Goal: Ask a question

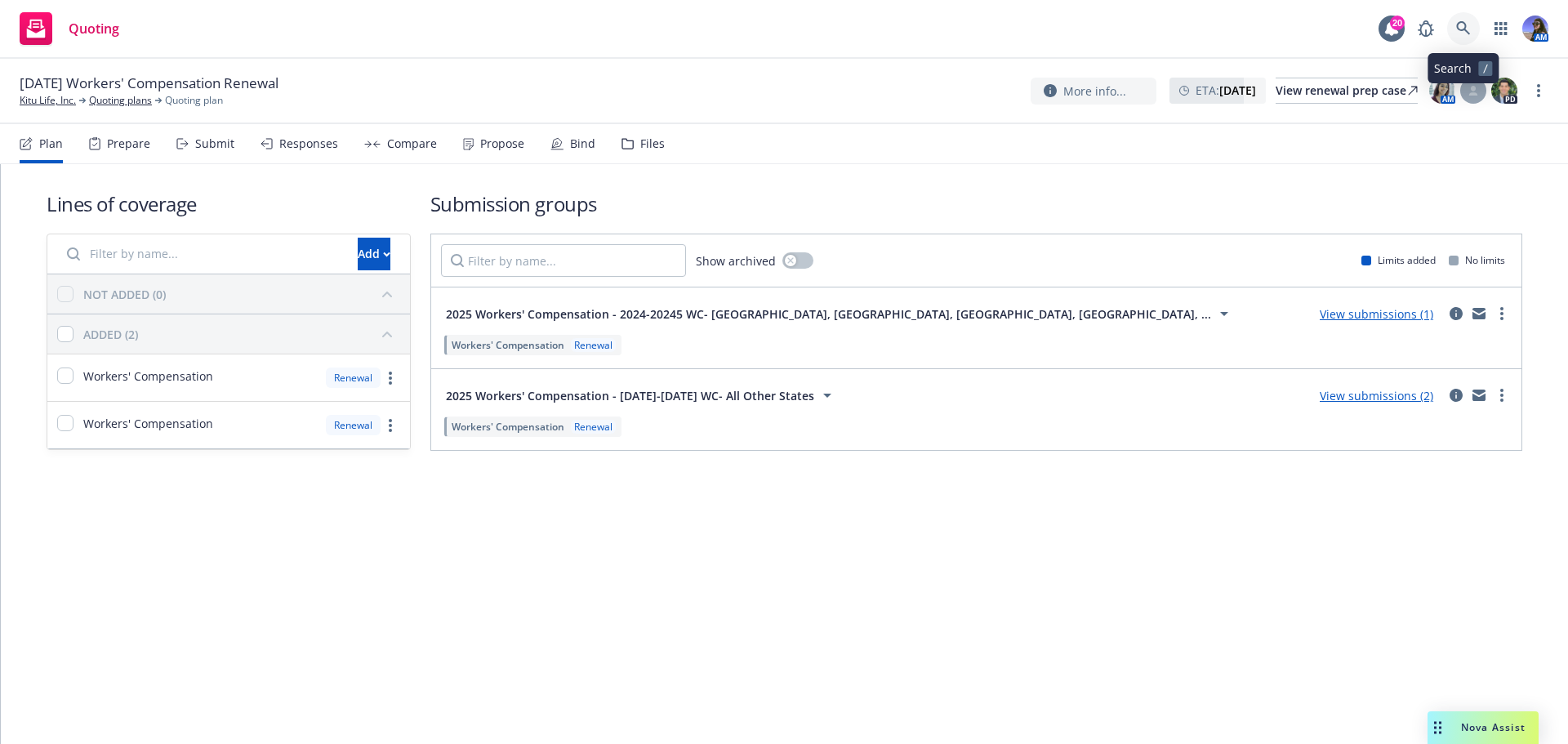
click at [1468, 17] on link at bounding box center [1463, 29] width 33 height 33
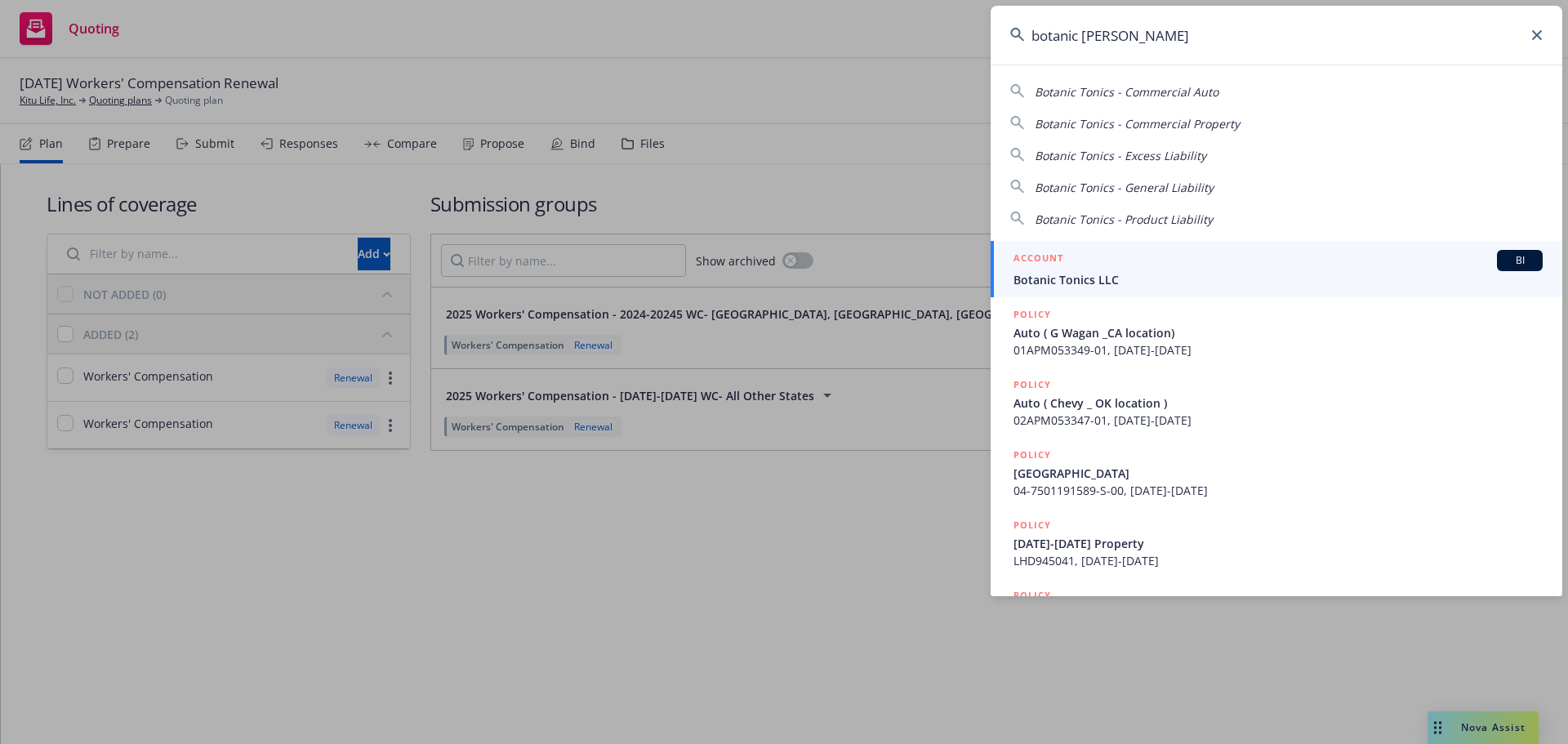
type input "botanic toni"
click at [1085, 263] on div "ACCOUNT BI" at bounding box center [1278, 260] width 529 height 21
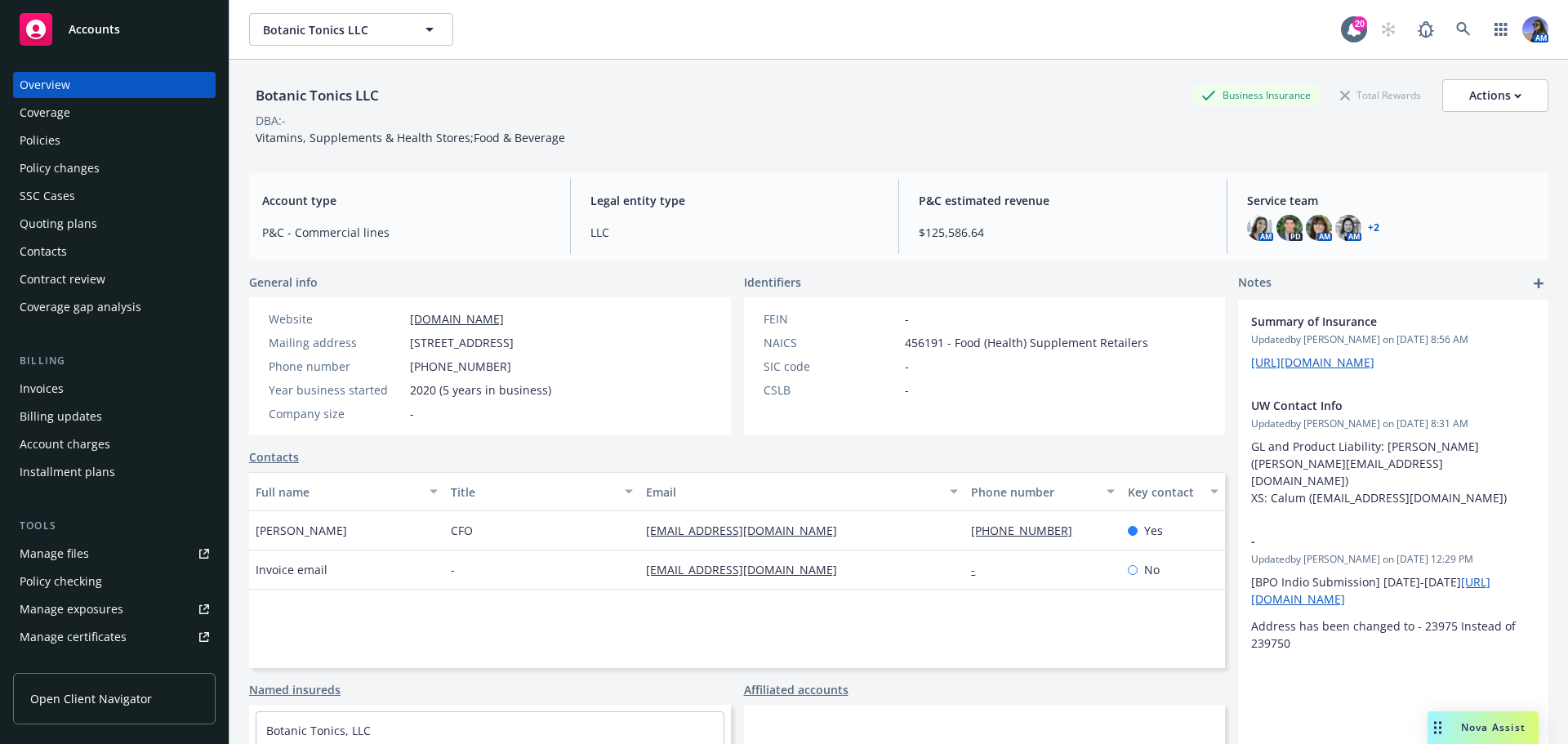
click at [72, 136] on div "Policies" at bounding box center [114, 140] width 190 height 26
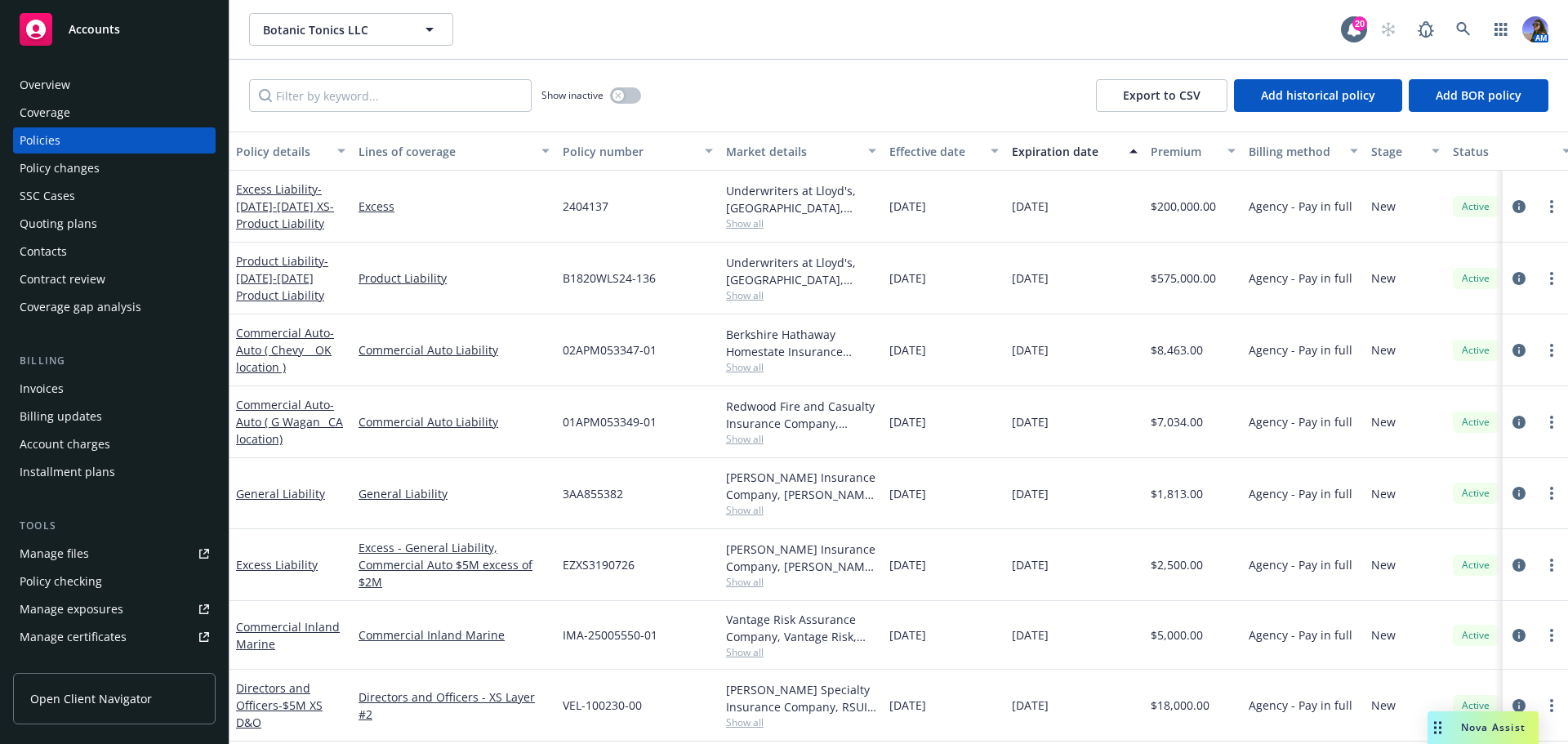
click at [758, 651] on span "Show all" at bounding box center [800, 652] width 150 height 14
click at [650, 670] on div "VEL-100230-00" at bounding box center [638, 705] width 164 height 72
click at [1460, 733] on div "Nova Assist" at bounding box center [1493, 727] width 91 height 14
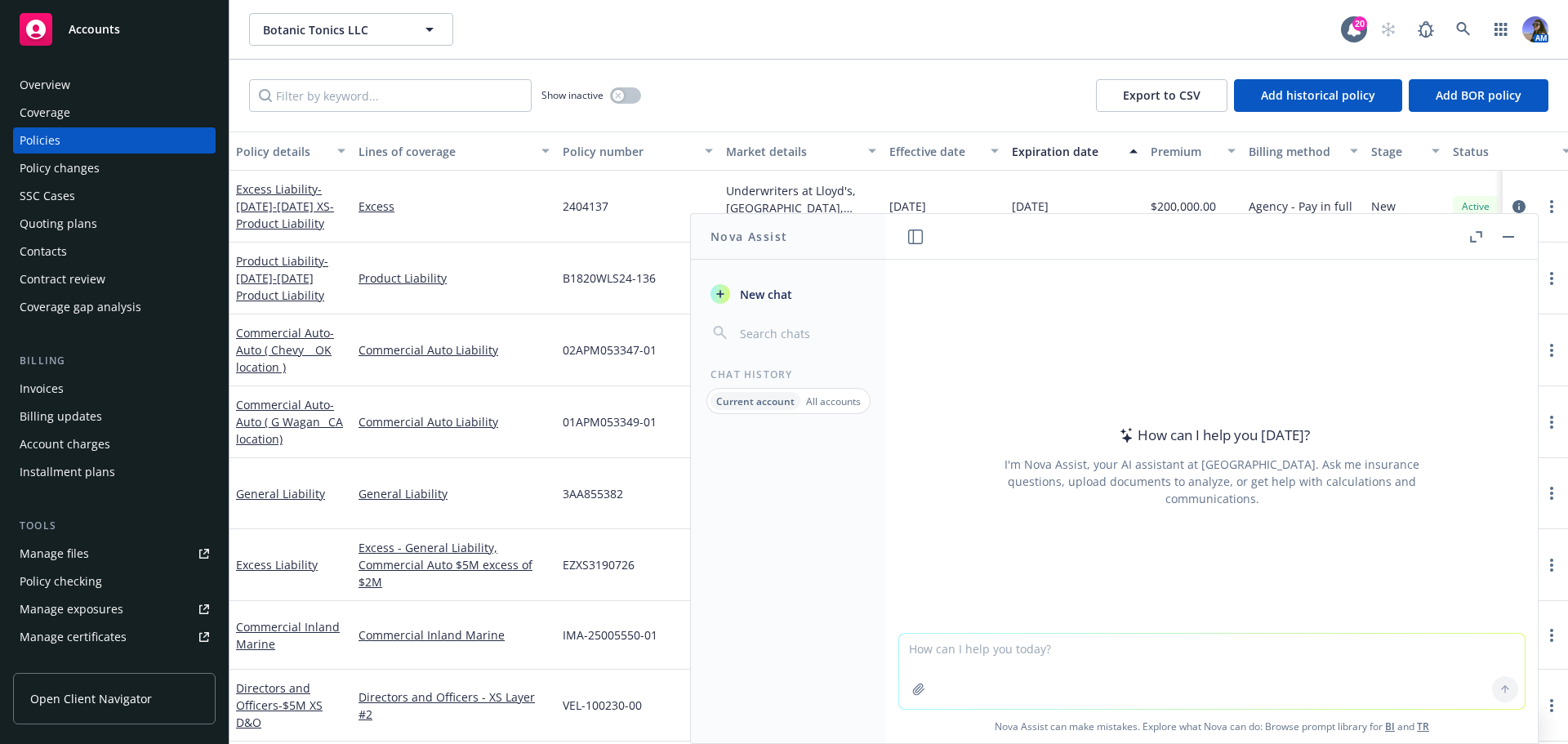
click at [1045, 661] on textarea at bounding box center [1212, 671] width 625 height 75
paste textarea "w"
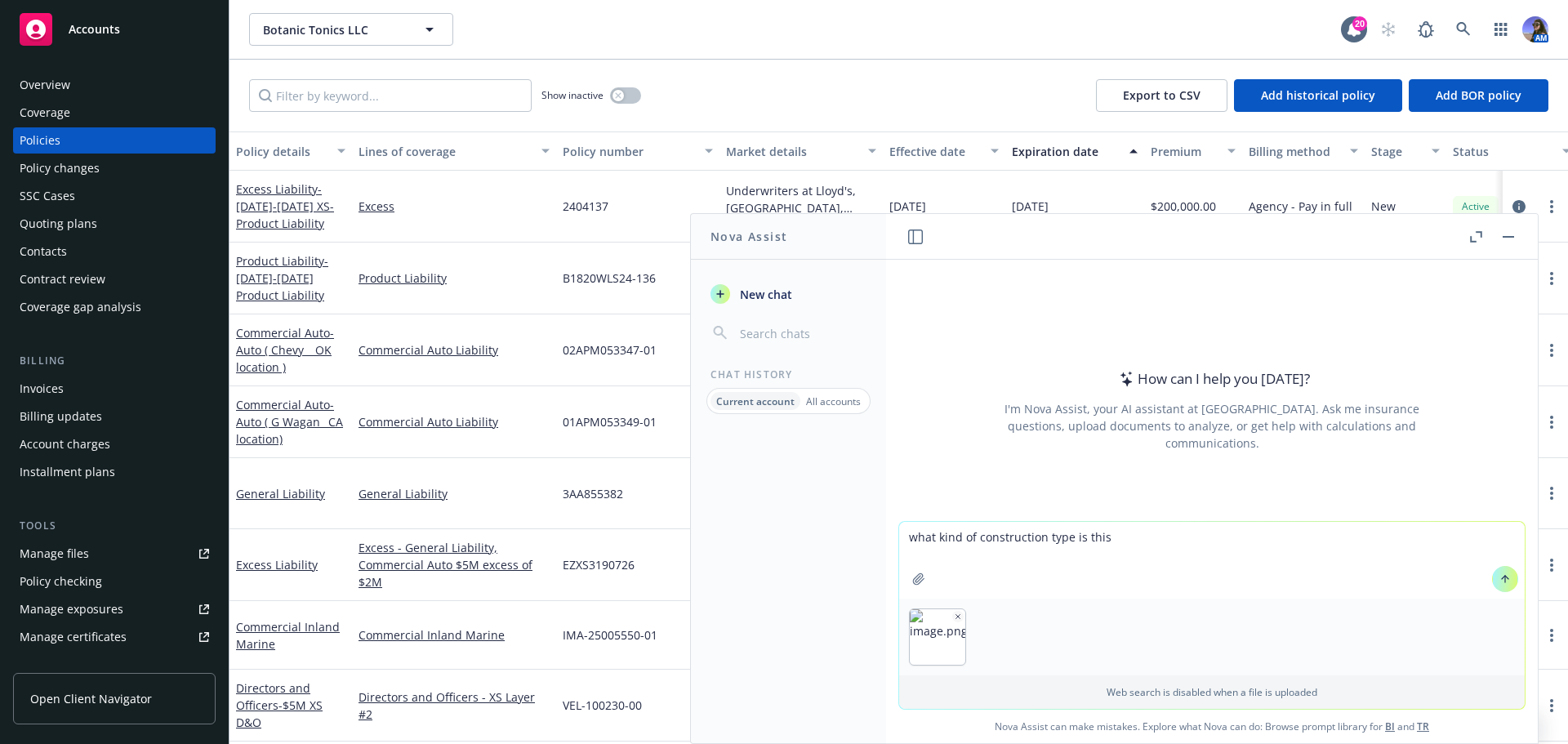
type textarea "what kind of construction type is this?"
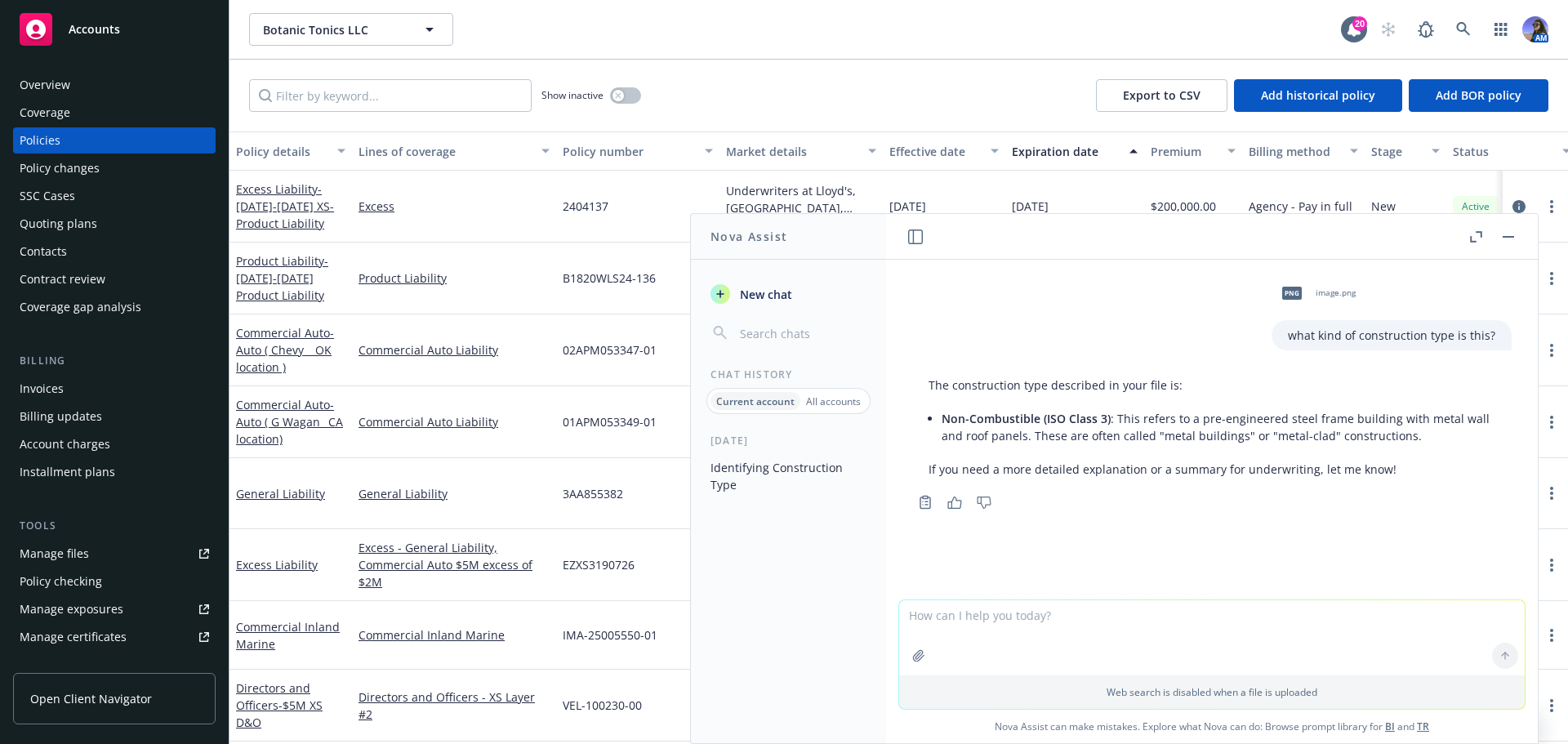
click at [1510, 231] on button "button" at bounding box center [1508, 237] width 19 height 19
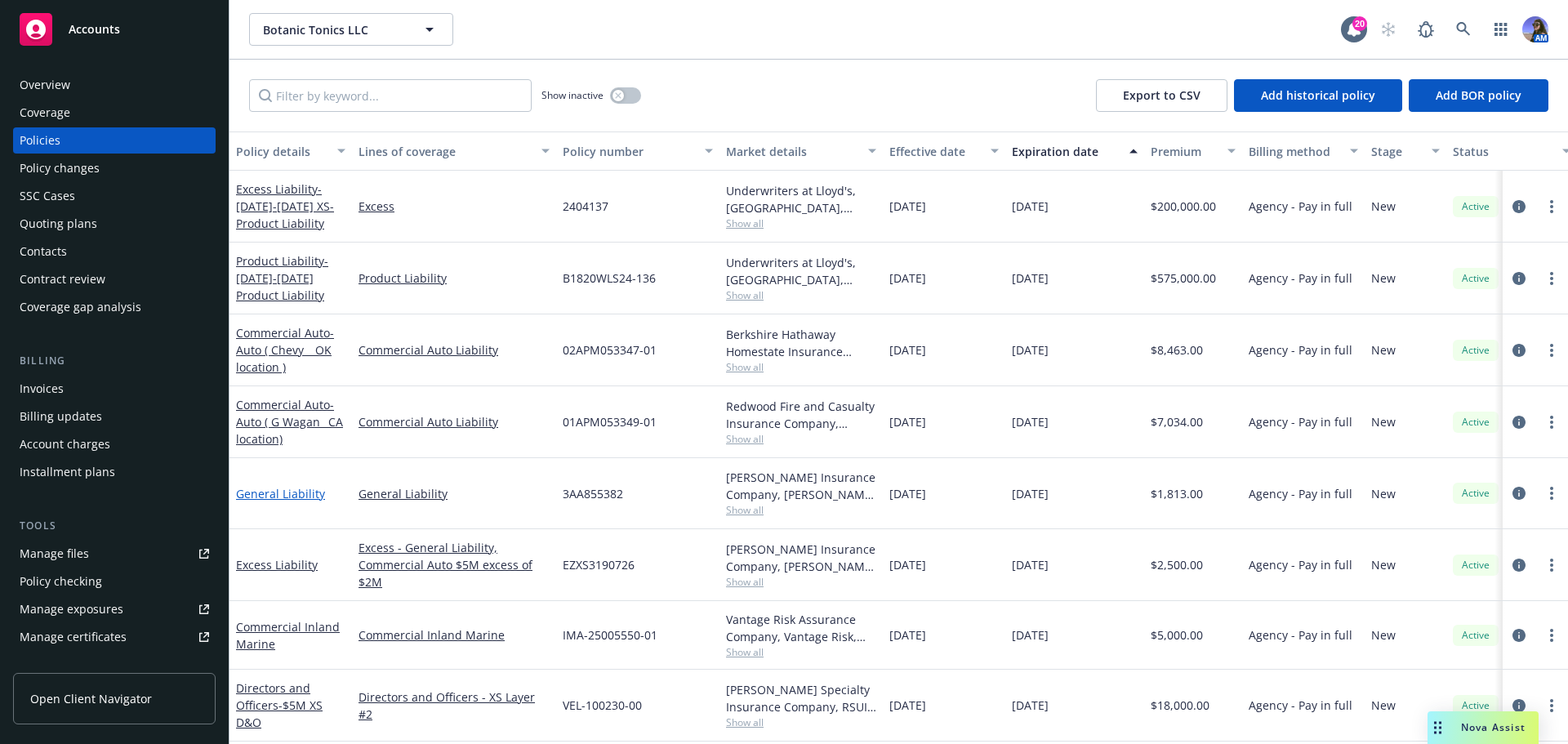
click at [288, 495] on link "General Liability" at bounding box center [281, 493] width 89 height 15
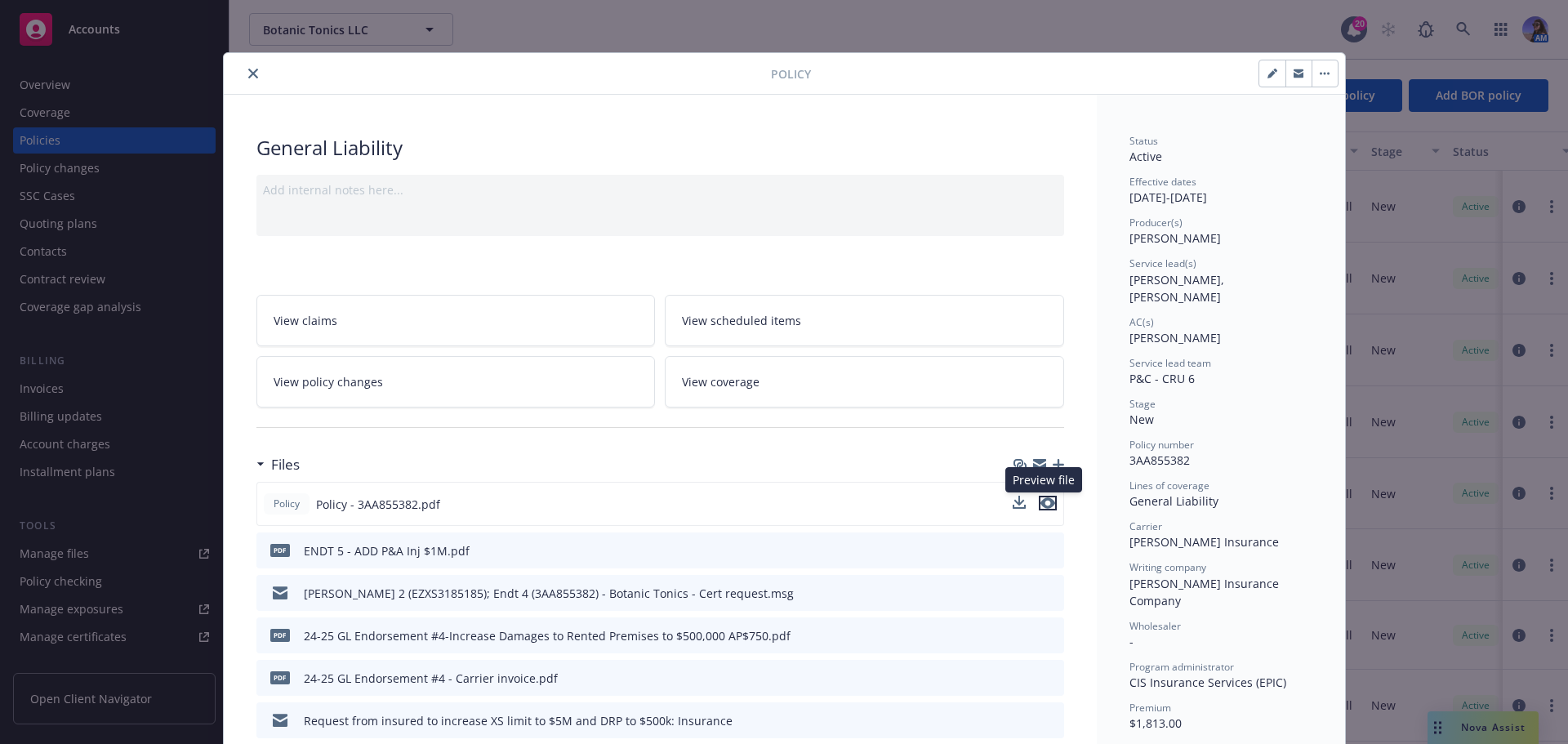
click at [1041, 504] on icon "preview file" at bounding box center [1047, 503] width 15 height 12
click at [1463, 724] on div "Policy General Liability Add internal notes here... View claims View scheduled …" at bounding box center [784, 372] width 1568 height 744
click at [249, 71] on icon "close" at bounding box center [254, 74] width 10 height 10
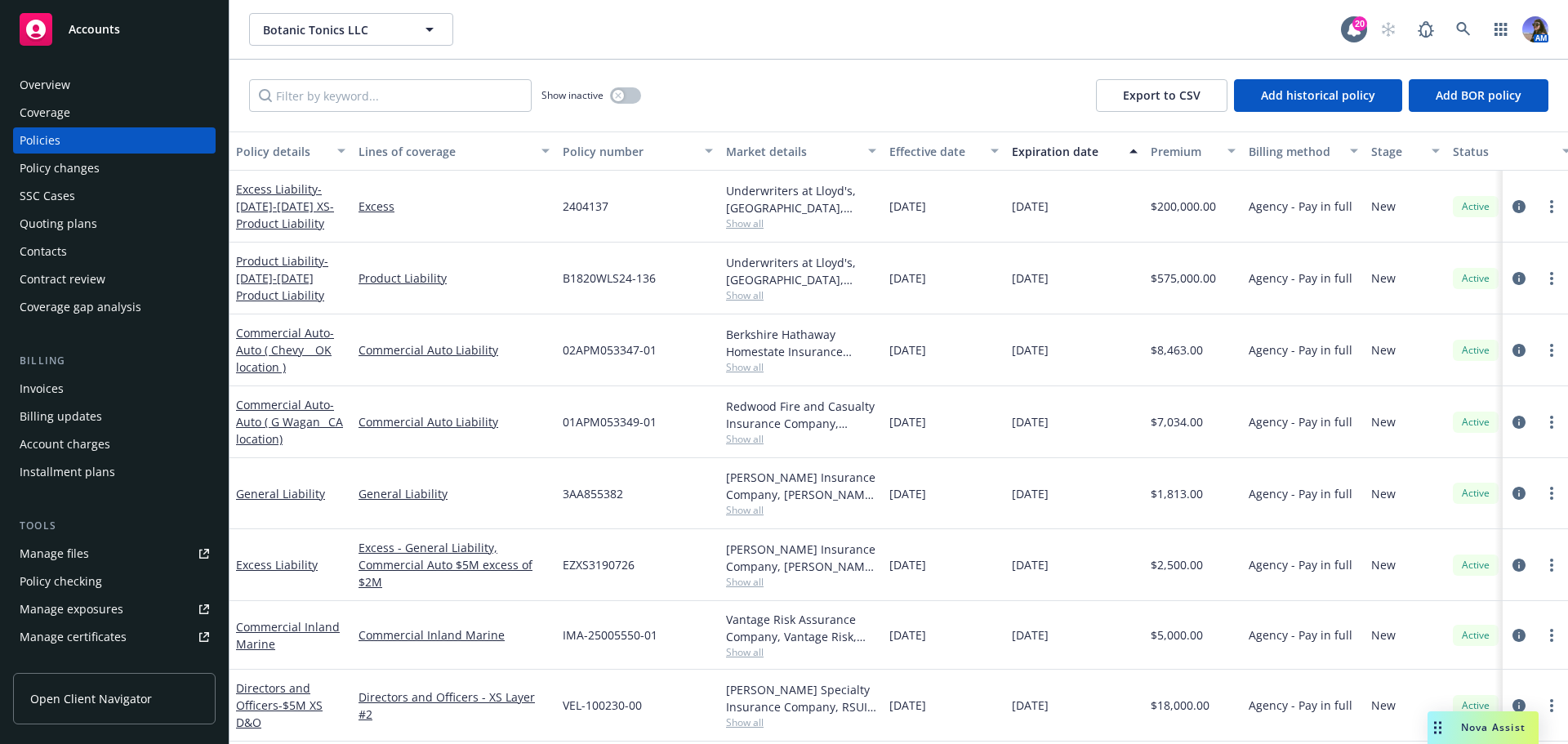
click at [1456, 734] on div "Nova Assist" at bounding box center [1493, 727] width 91 height 14
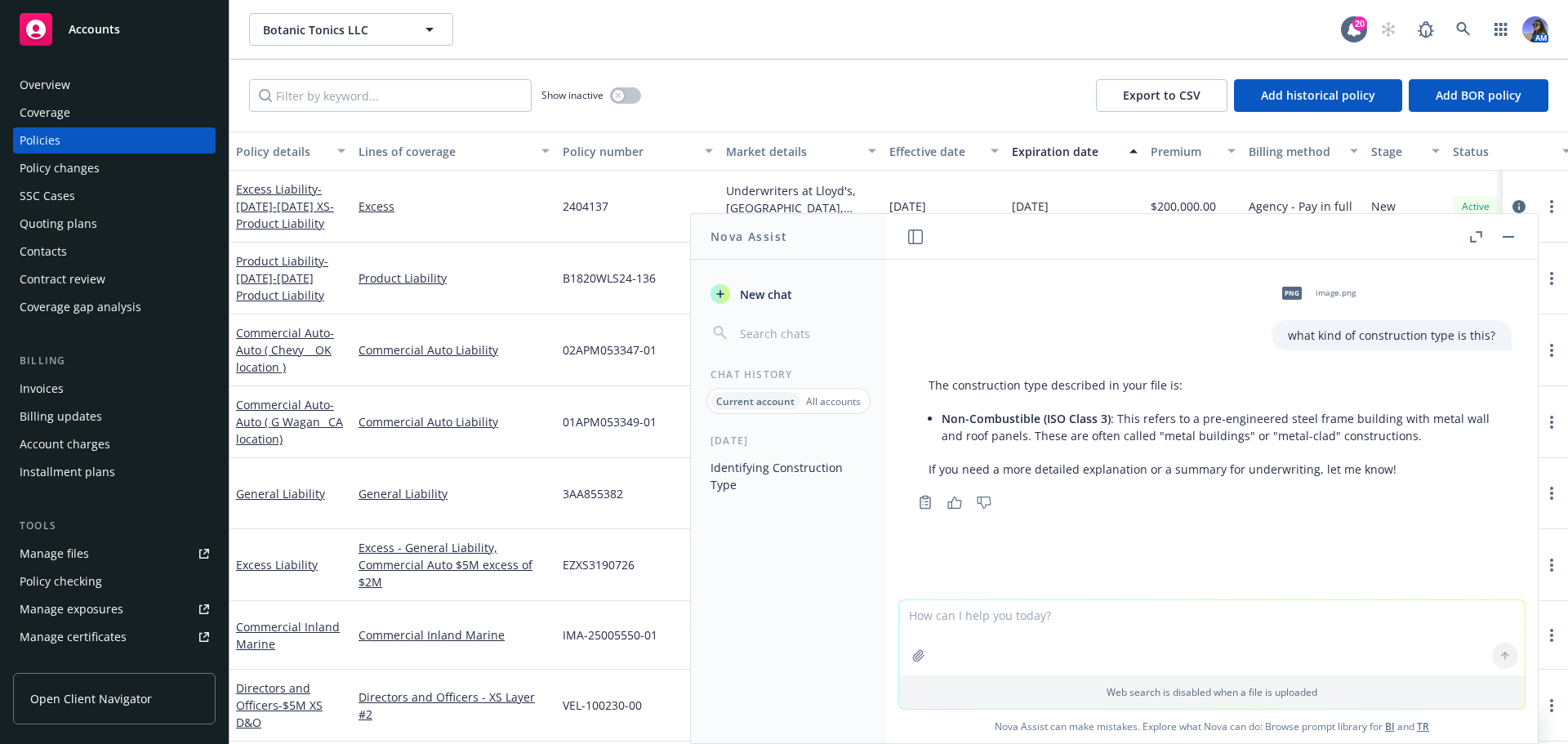
click at [951, 598] on div "png image.png what kind of construction type is this? The construction type des…" at bounding box center [1211, 429] width 651 height 340
click at [926, 615] on textarea at bounding box center [1212, 638] width 625 height 75
paste textarea "• Inventory Value: o ~$1.5 million at Cost o ~$5 million at Revenue"
type textarea "can you break this down? • Inventory Value: o ~$1.5 million at Cost o ~$5 milli…"
click at [1039, 580] on textarea "can you break this down? • Inventory Value: o ~$1.5 million at Cost o ~$5 milli…" at bounding box center [1212, 620] width 625 height 109
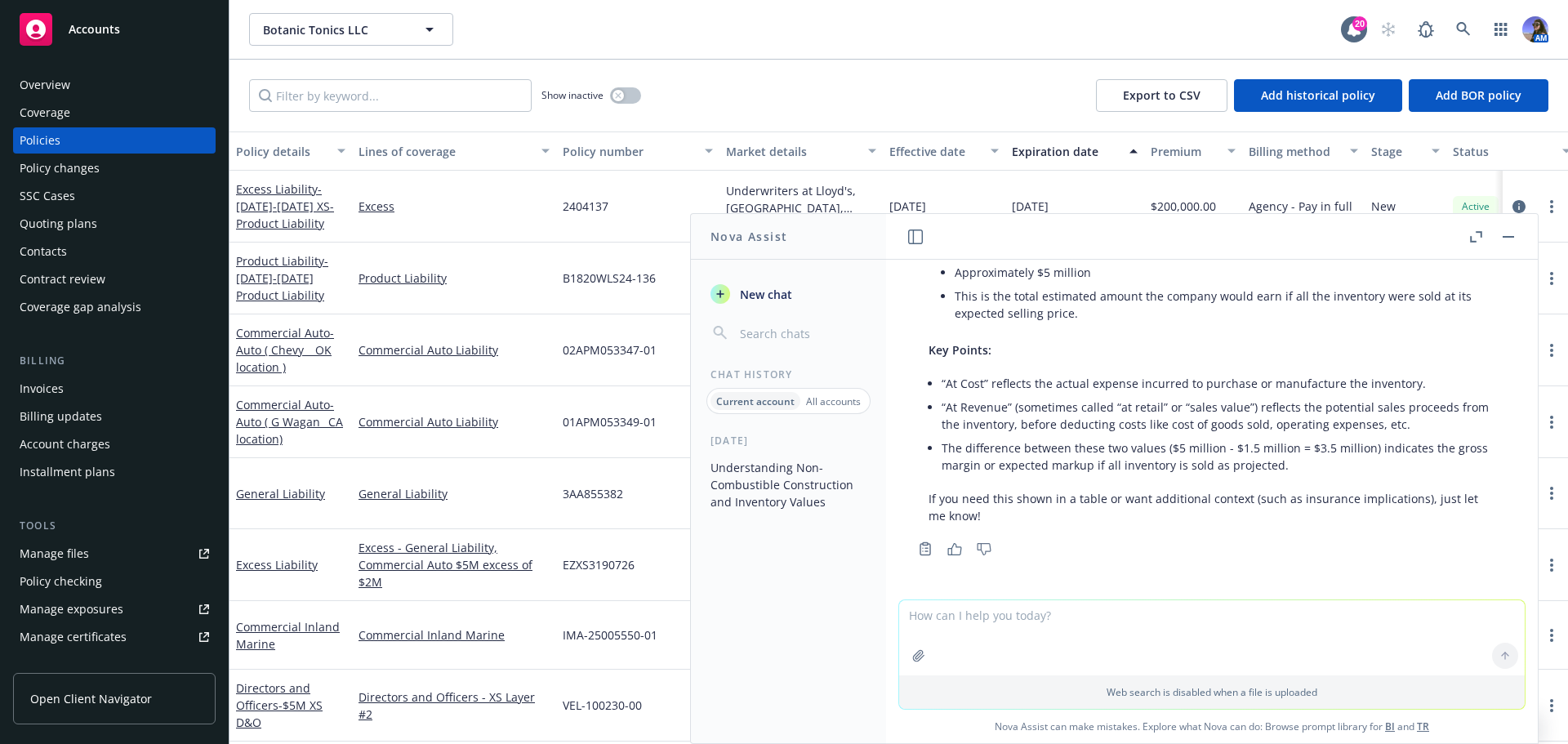
scroll to position [369, 0]
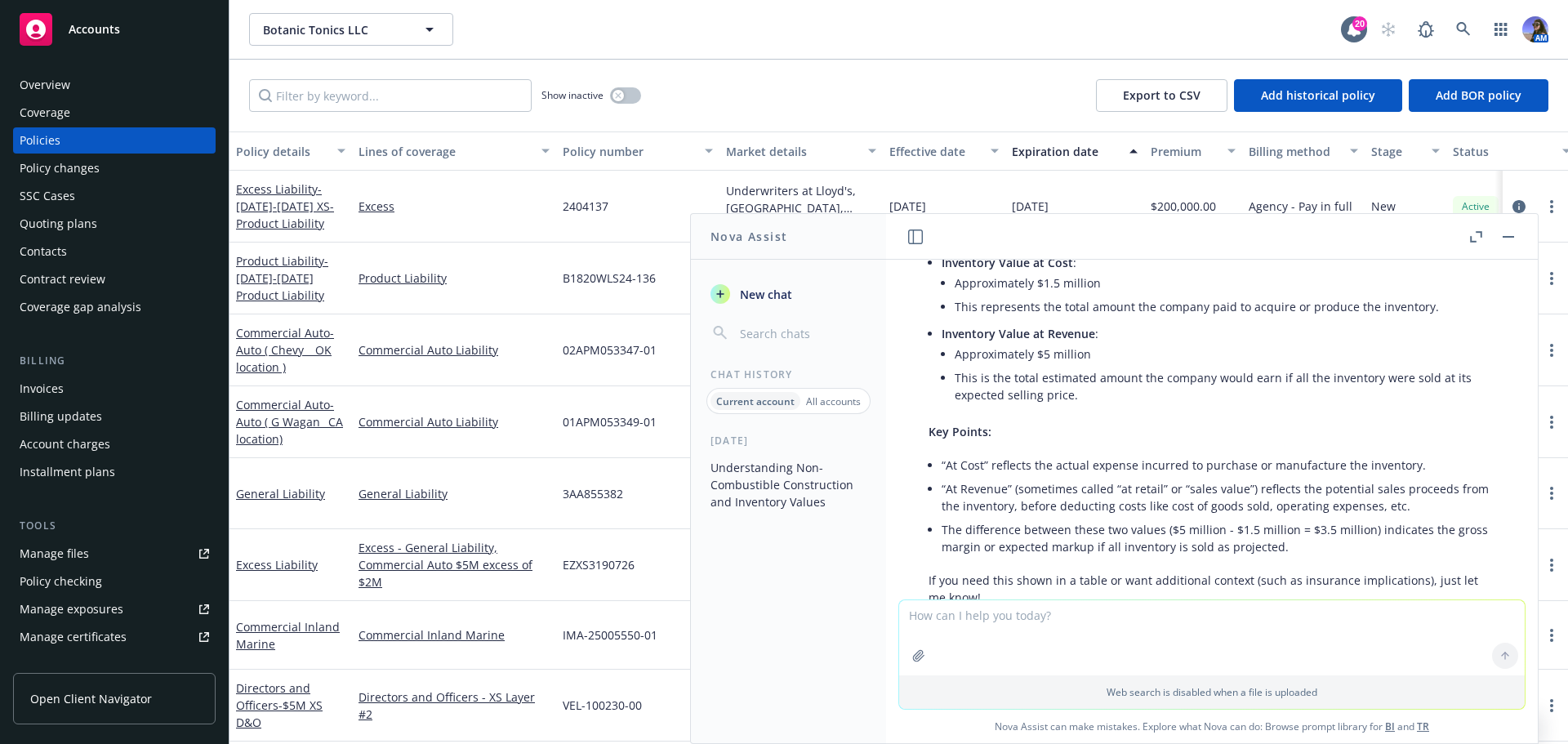
click at [963, 624] on textarea at bounding box center [1212, 638] width 625 height 75
type textarea "should the Inventory value at revenue be added to the General Liability sales e…"
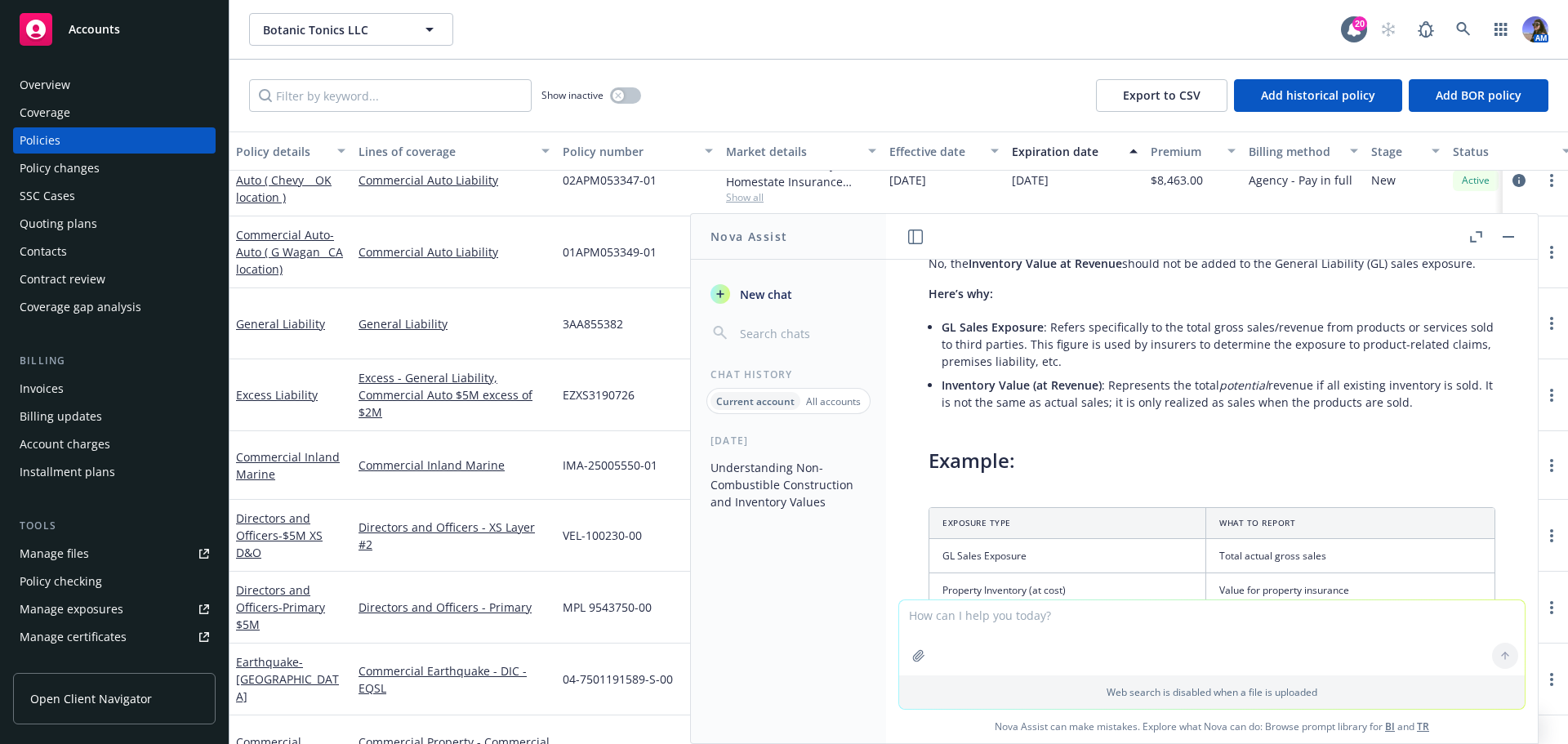
scroll to position [737, 0]
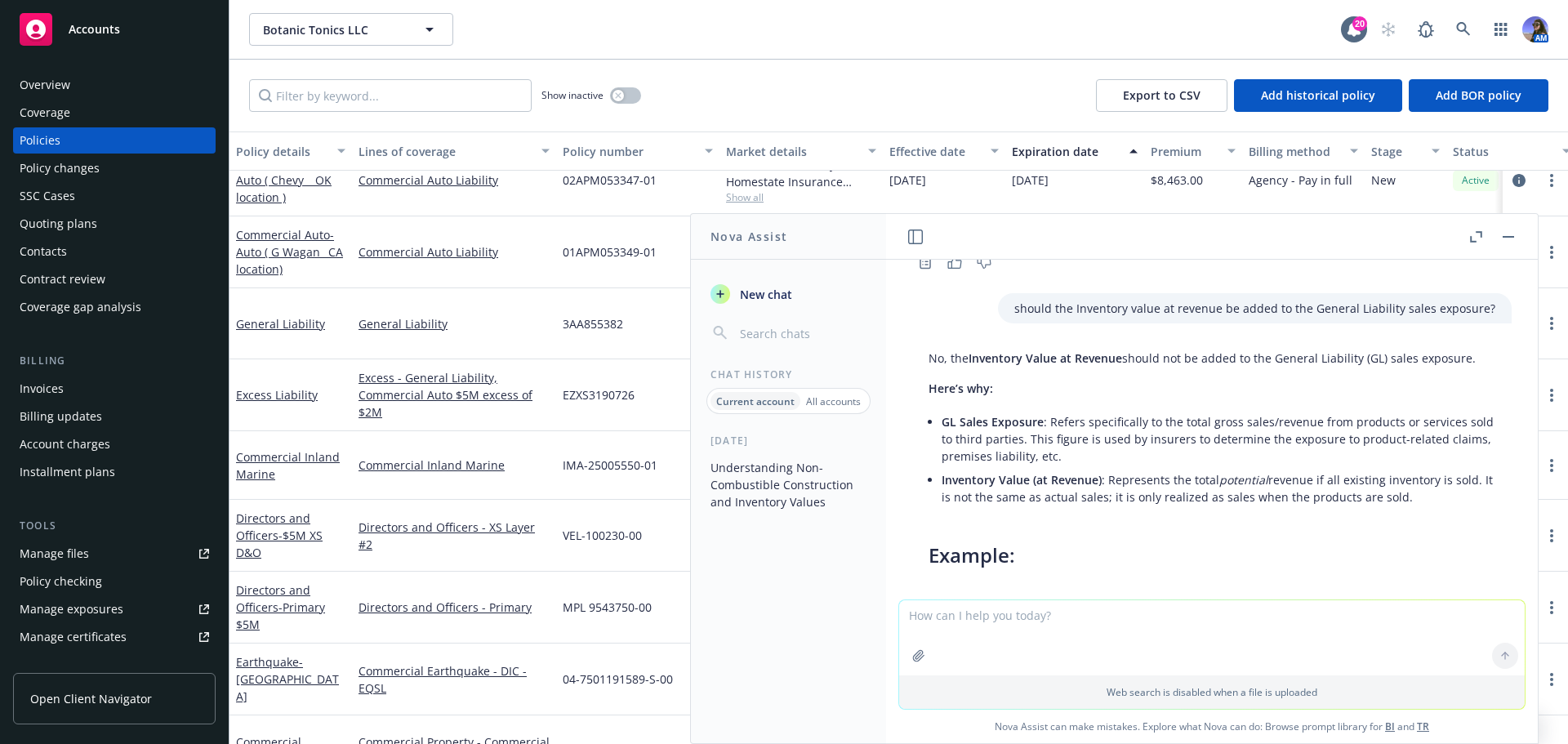
click at [1503, 238] on button "button" at bounding box center [1508, 237] width 19 height 19
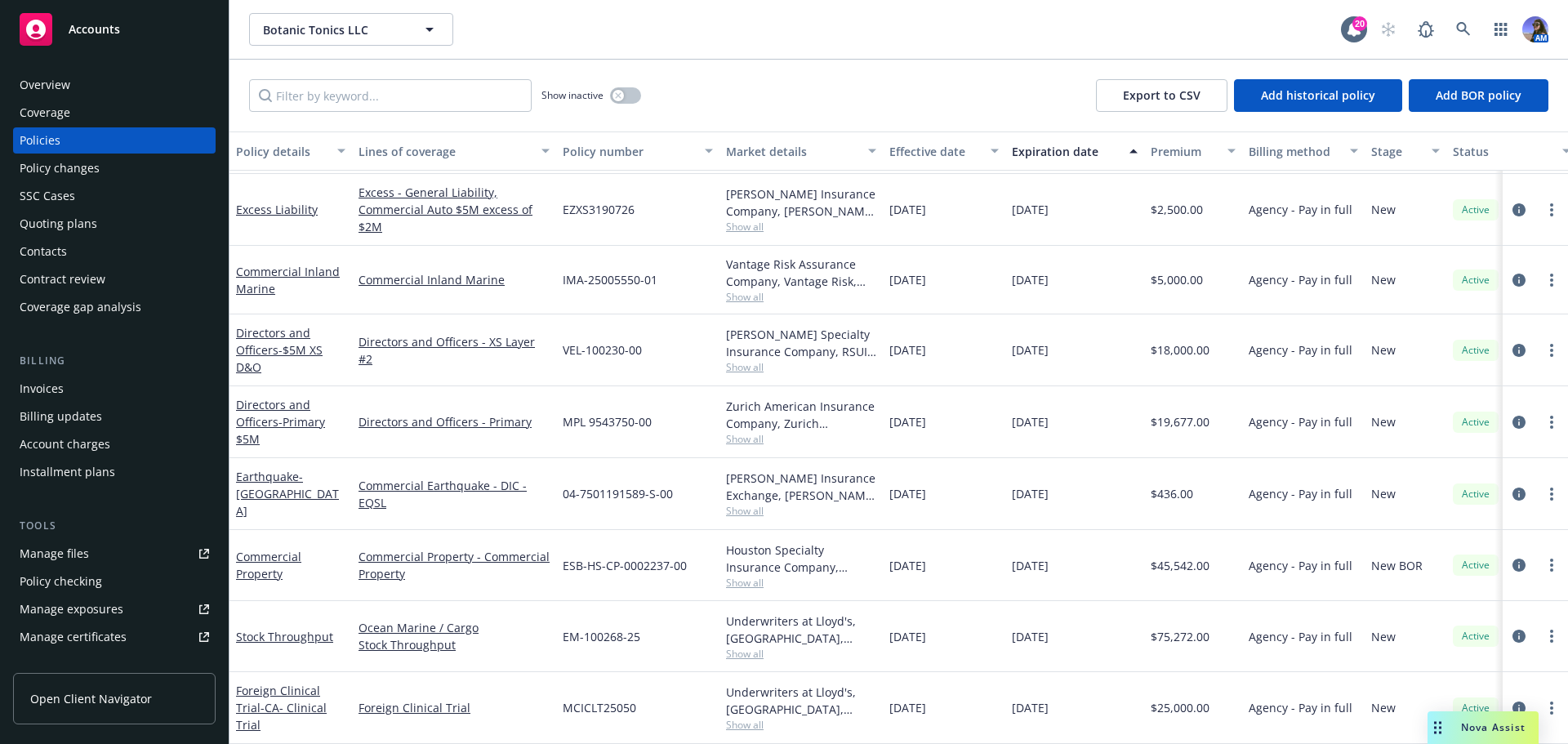
scroll to position [338, 0]
click at [291, 632] on link "Stock Throughput" at bounding box center [285, 637] width 97 height 15
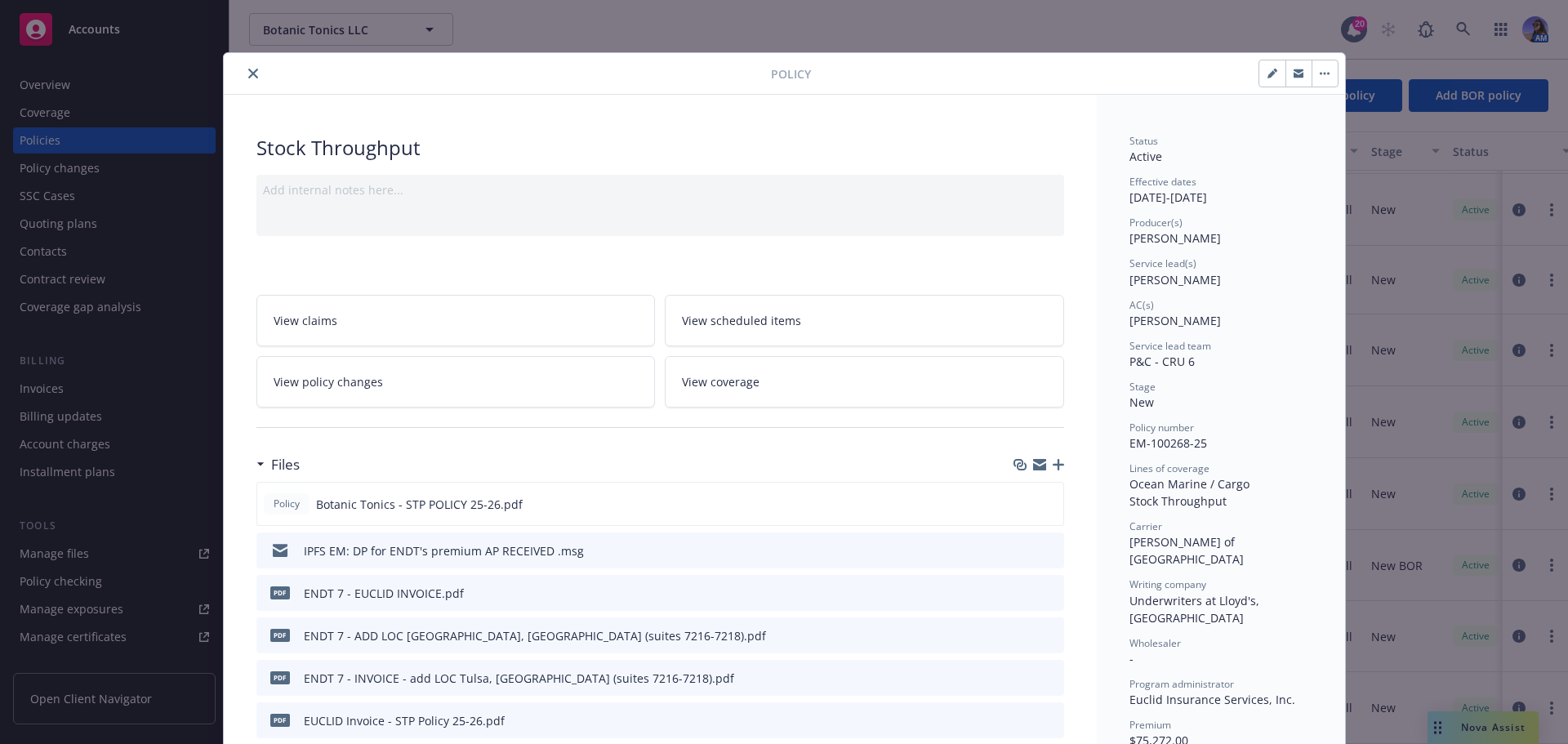
drag, startPoint x: 251, startPoint y: 74, endPoint x: 257, endPoint y: 80, distance: 8.5
click at [251, 74] on icon "close" at bounding box center [254, 74] width 10 height 10
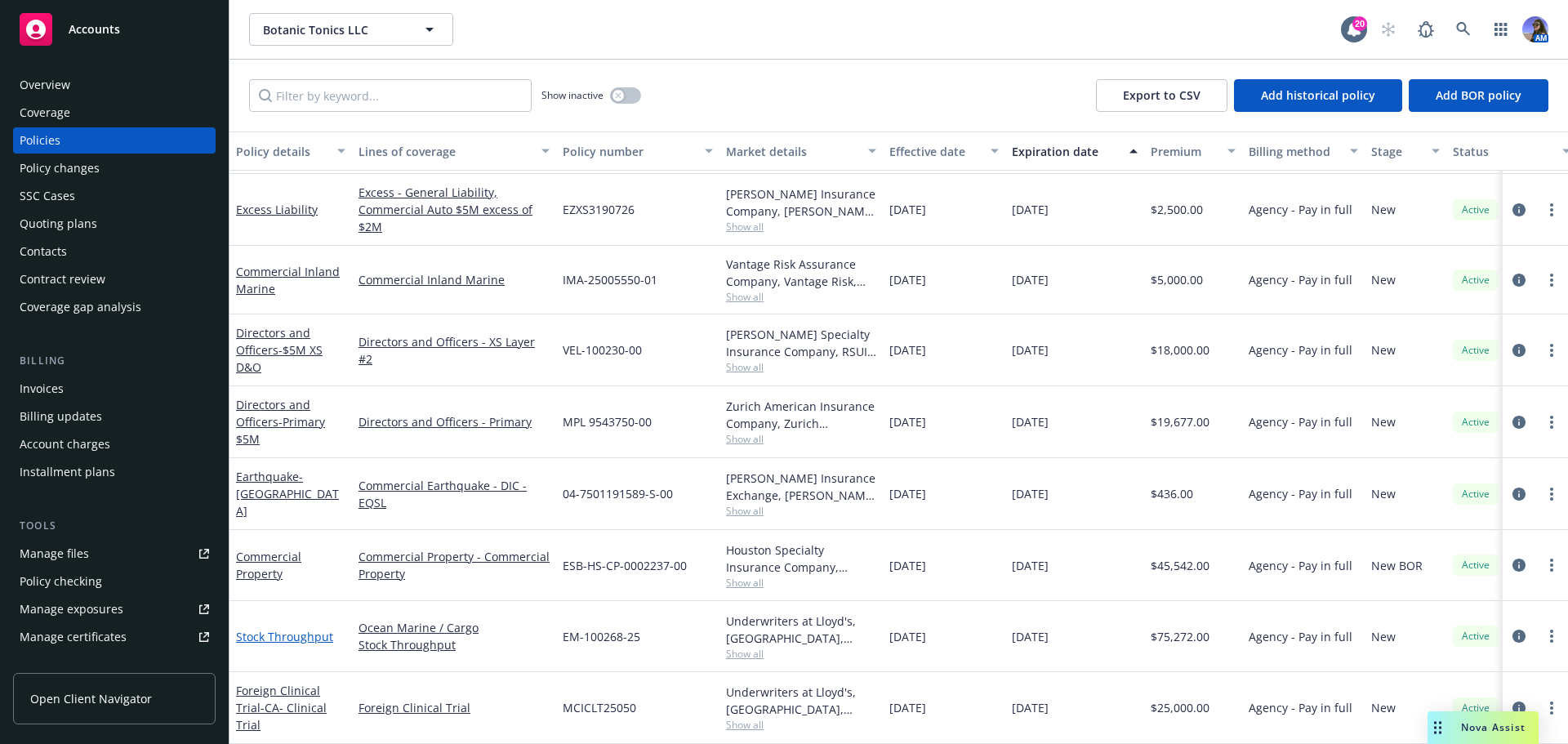
click at [301, 629] on link "Stock Throughput" at bounding box center [285, 637] width 97 height 15
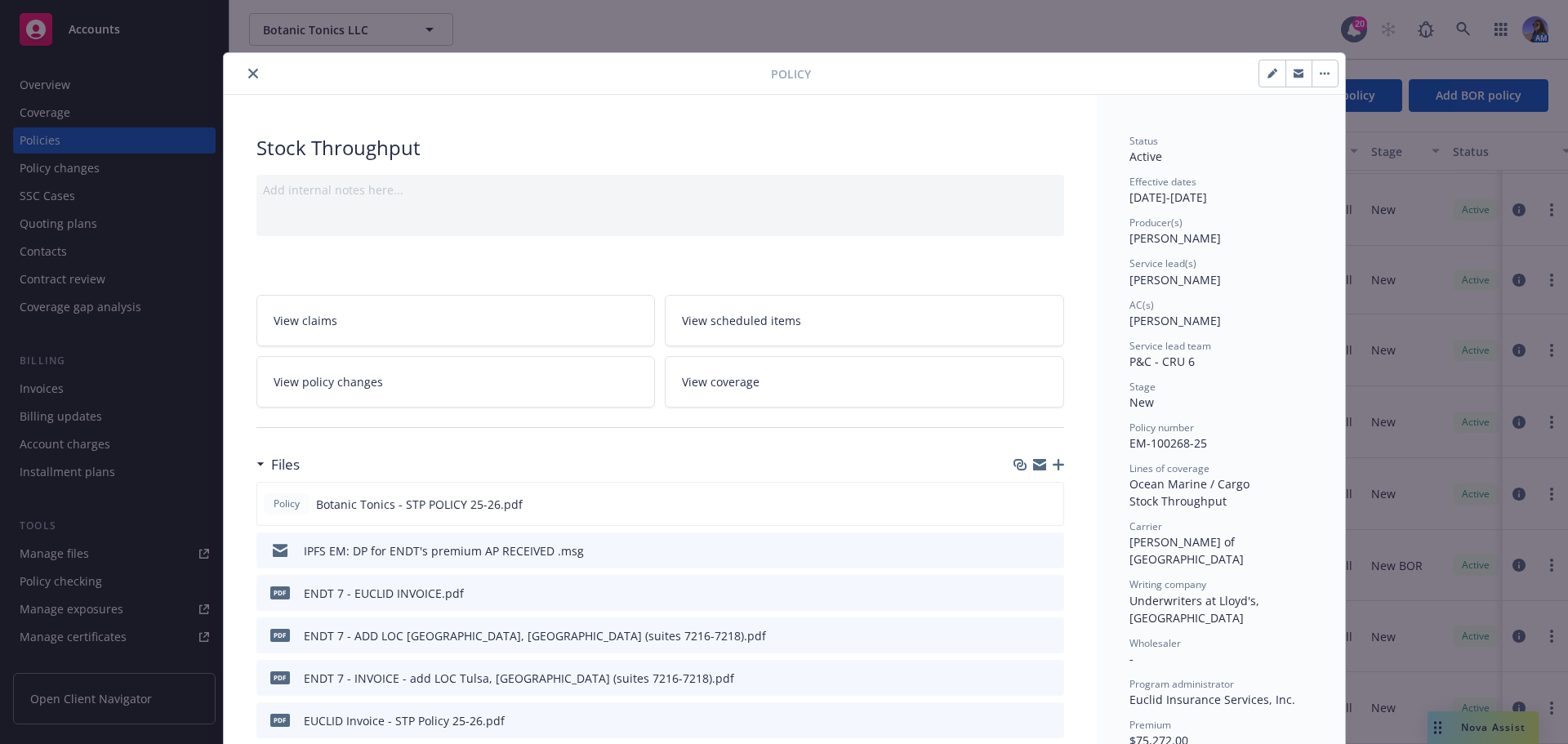
scroll to position [49, 0]
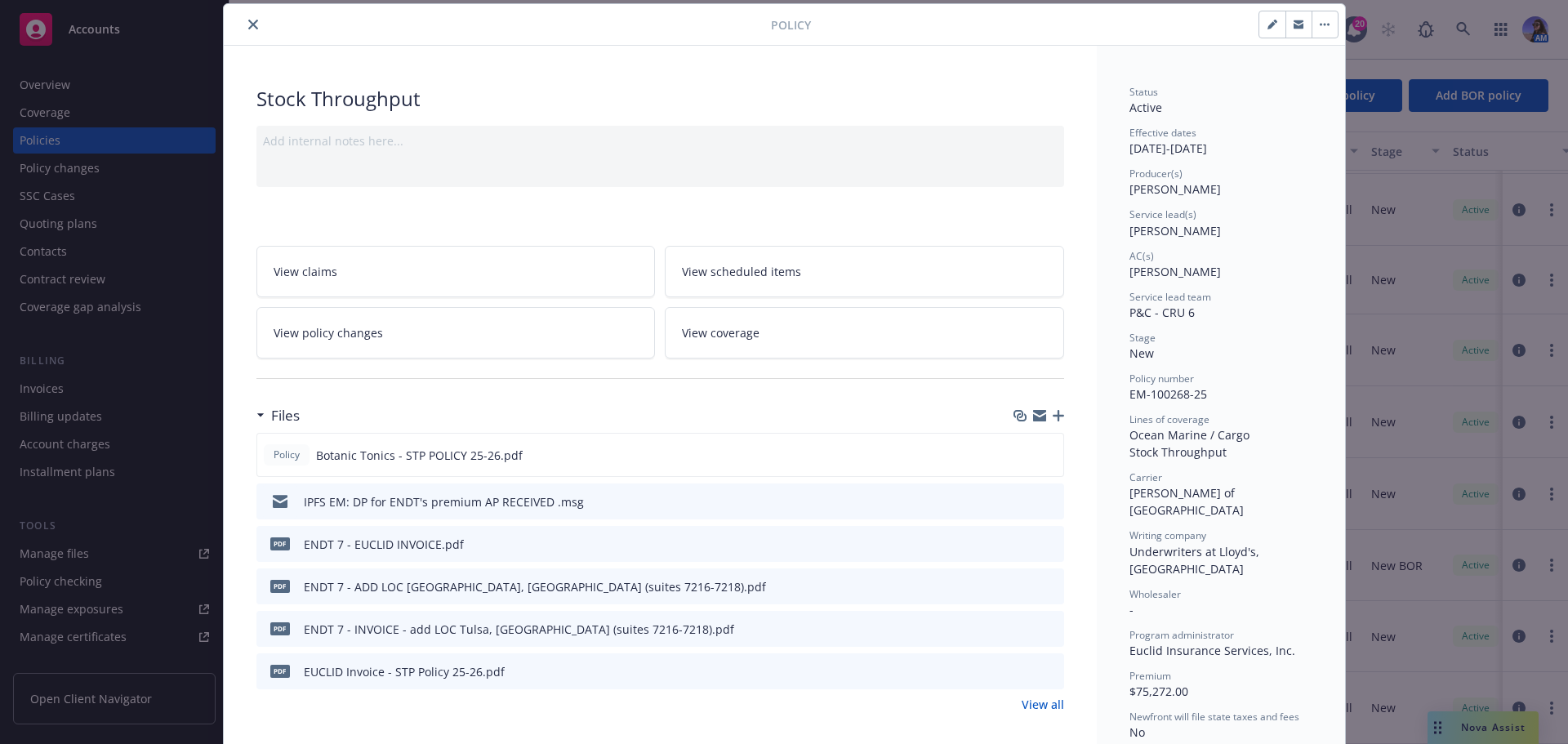
click at [251, 20] on icon "close" at bounding box center [254, 24] width 10 height 10
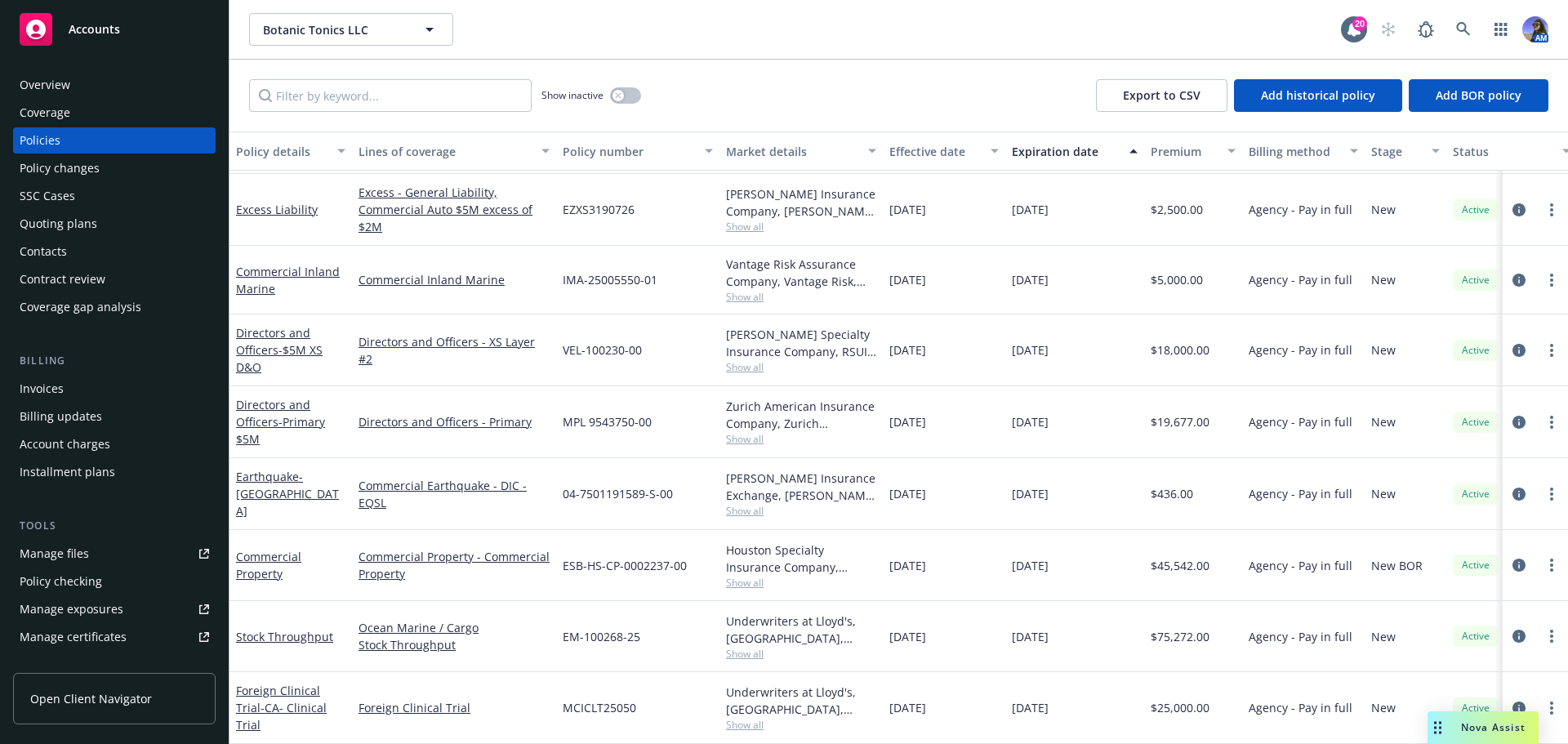
click at [83, 85] on div "Overview" at bounding box center [114, 84] width 190 height 26
